Goal: Information Seeking & Learning: Check status

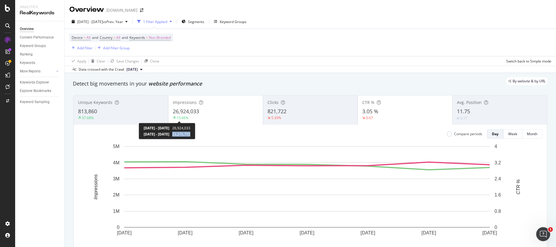
copy span "23,276,755"
drag, startPoint x: 198, startPoint y: 136, endPoint x: 264, endPoint y: 12, distance: 140.4
click at [195, 133] on div "[DATE] - [DATE] 26,924,033 [DATE] - [DATE] 23,276,755" at bounding box center [167, 131] width 57 height 16
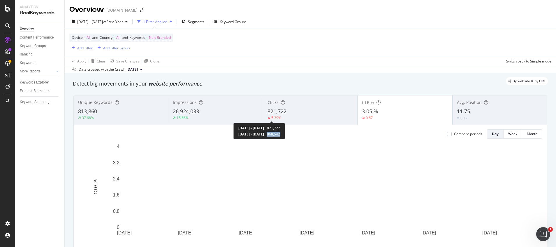
copy span "868,542"
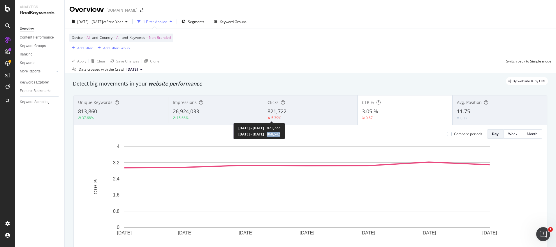
drag, startPoint x: 292, startPoint y: 133, endPoint x: 319, endPoint y: 21, distance: 115.9
click at [280, 133] on span "868,542" at bounding box center [273, 133] width 13 height 5
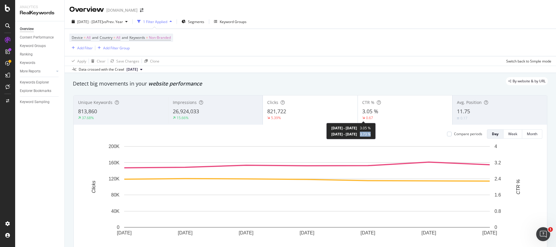
copy span "3.73 %"
drag, startPoint x: 383, startPoint y: 133, endPoint x: 396, endPoint y: 133, distance: 13.1
click at [376, 133] on div "[DATE] - [DATE] 3.05 % [DATE] - [DATE] 3.73 %" at bounding box center [350, 131] width 49 height 16
